Goal: Transaction & Acquisition: Obtain resource

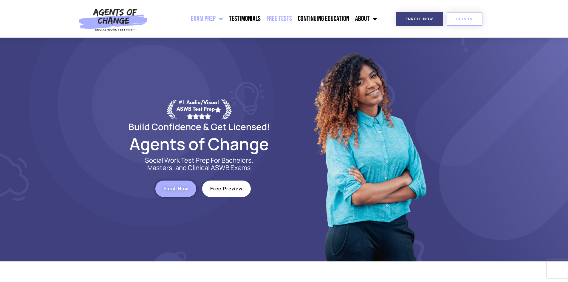
click at [286, 17] on link "Free Tests" at bounding box center [279, 18] width 31 height 15
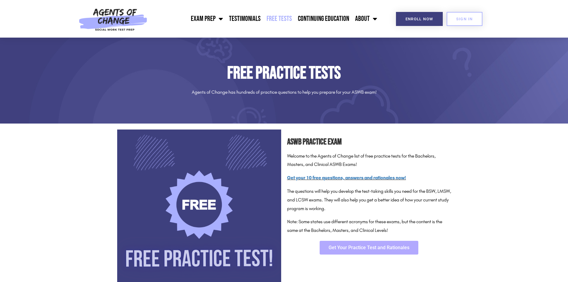
click at [354, 245] on span "Get Your Practice Test and Rationales" at bounding box center [369, 247] width 81 height 5
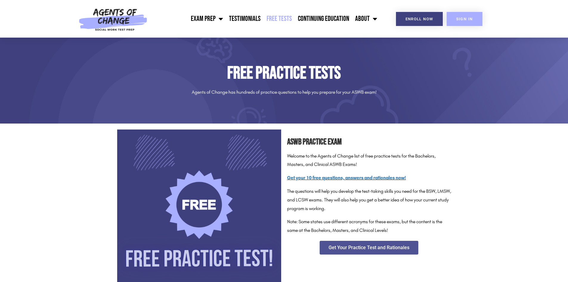
click at [467, 20] on span "SIGN IN" at bounding box center [465, 19] width 17 height 4
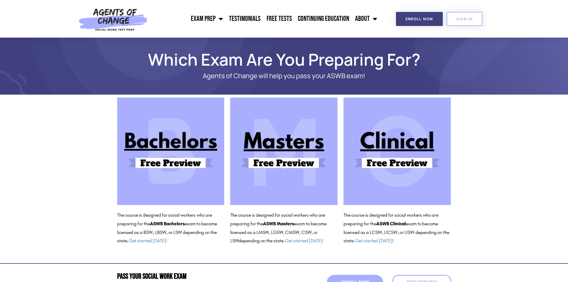
click at [367, 155] on img at bounding box center [397, 151] width 107 height 107
